Goal: Task Accomplishment & Management: Complete application form

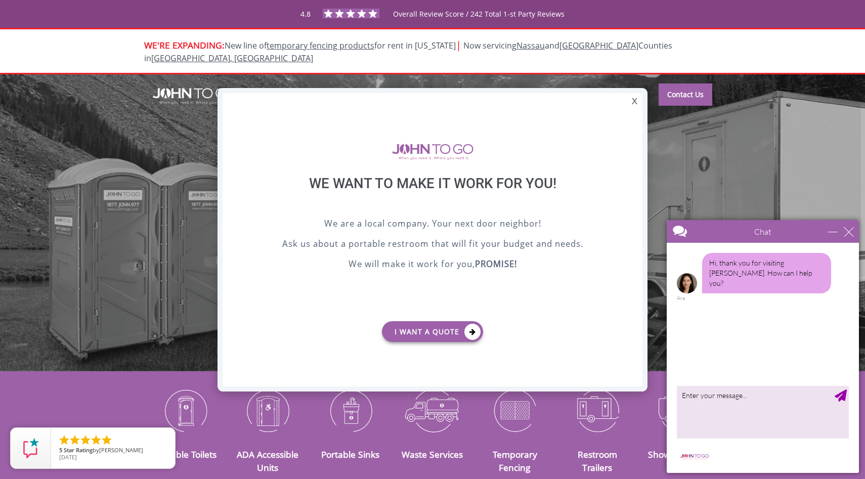
click at [455, 346] on p "I want a Quote" at bounding box center [432, 332] width 369 height 39
click at [456, 337] on link "I want a Quote" at bounding box center [432, 331] width 101 height 21
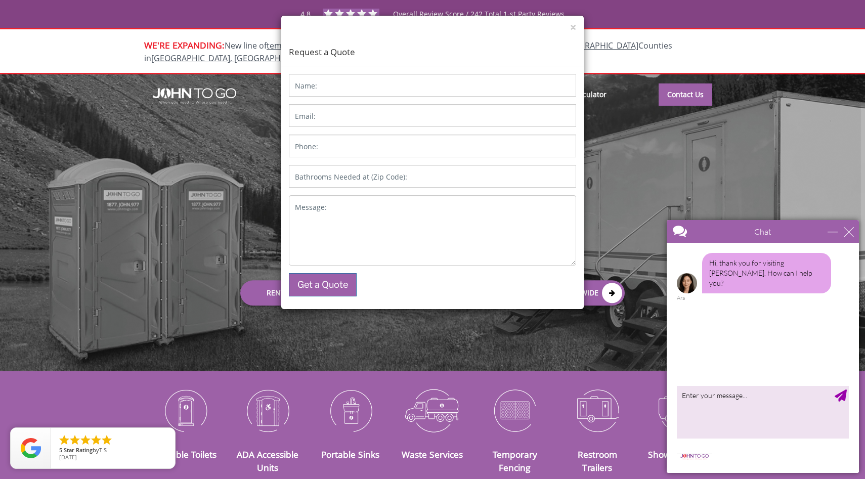
click at [631, 43] on div "× Request a Quote Name: Email: Phone: Bathrooms Needed at (Zip Code): Message: …" at bounding box center [432, 239] width 865 height 479
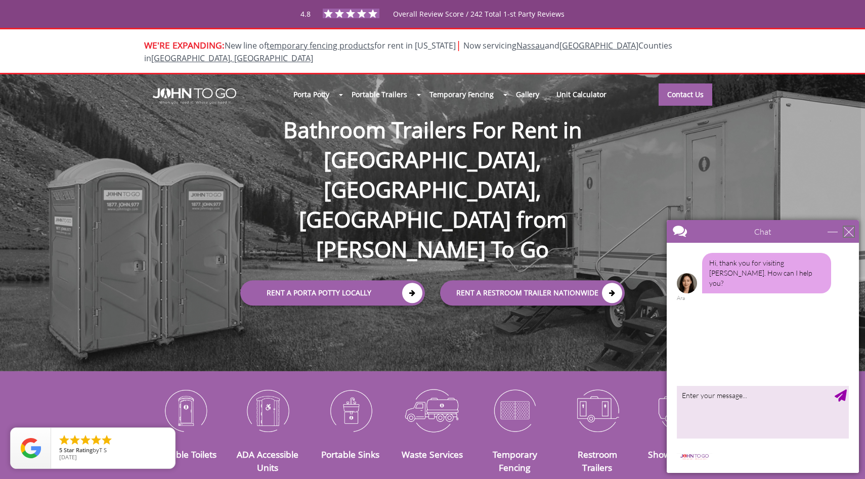
click at [852, 230] on div "close" at bounding box center [849, 232] width 10 height 10
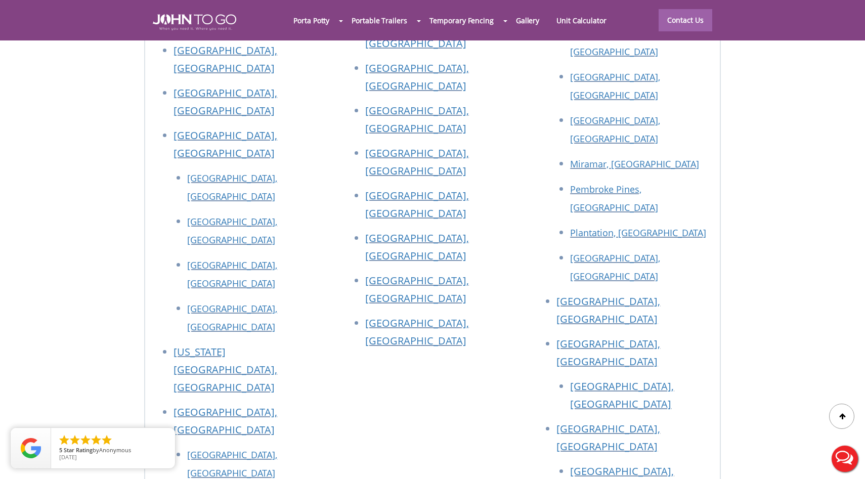
scroll to position [4543, 0]
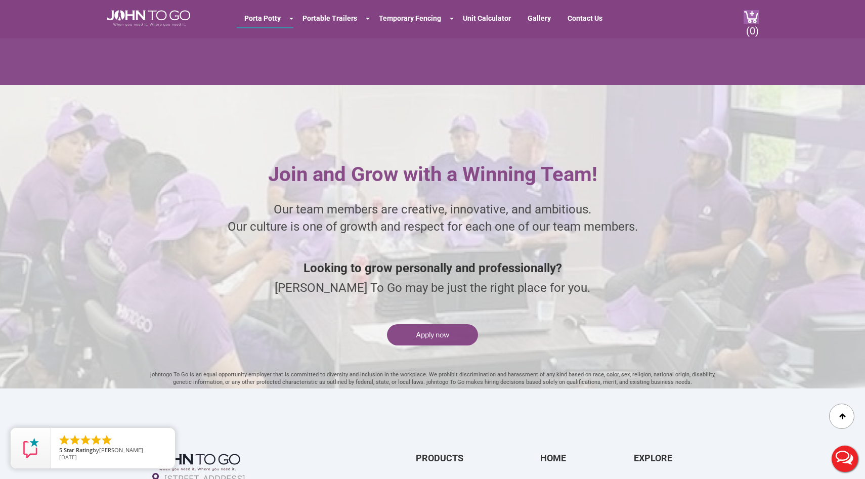
scroll to position [2350, 0]
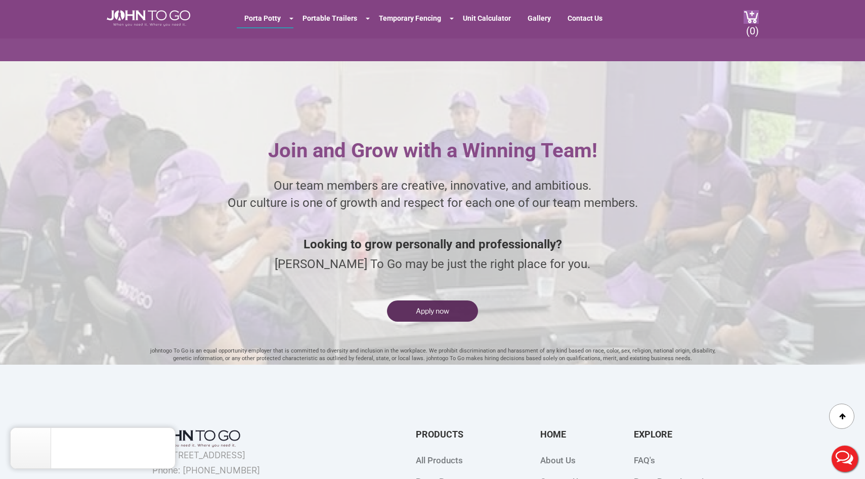
click at [412, 306] on button "Apply now" at bounding box center [432, 310] width 91 height 21
